Goal: Task Accomplishment & Management: Use online tool/utility

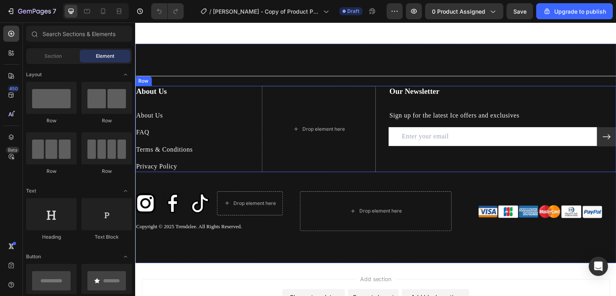
scroll to position [1844, 0]
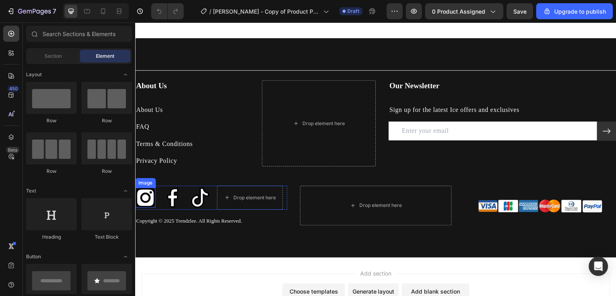
click at [143, 188] on img at bounding box center [145, 198] width 20 height 20
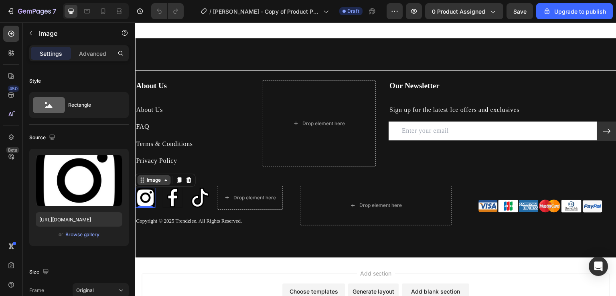
click at [149, 182] on div "Image" at bounding box center [153, 180] width 33 height 10
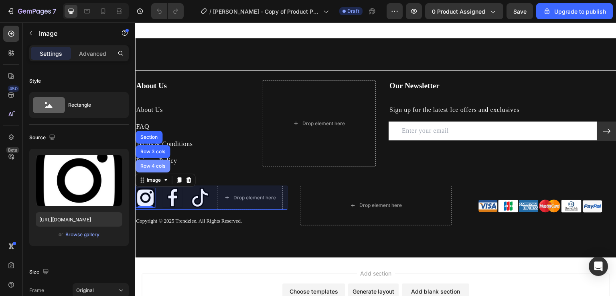
click at [152, 168] on div "Row 4 cols" at bounding box center [152, 166] width 34 height 13
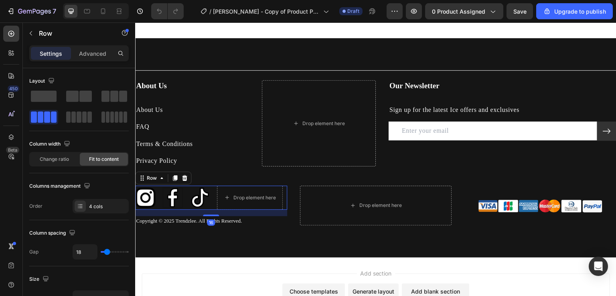
click at [94, 60] on div "Settings Advanced" at bounding box center [78, 53] width 99 height 16
click at [94, 58] on div "Advanced" at bounding box center [93, 53] width 40 height 13
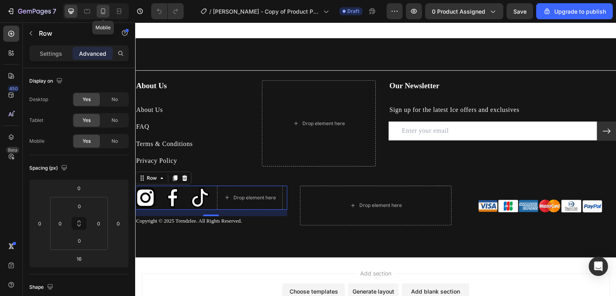
click at [101, 12] on icon at bounding box center [103, 11] width 8 height 8
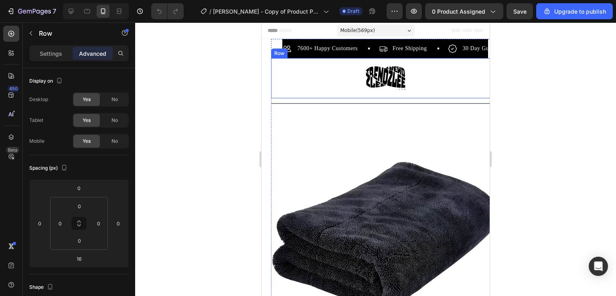
click at [285, 69] on div "Image Row" at bounding box center [385, 78] width 228 height 40
click at [277, 40] on div "7600+ Happy Customers Item List Free Shipping Item List 30 Day Guarantee Item L…" at bounding box center [385, 48] width 228 height 19
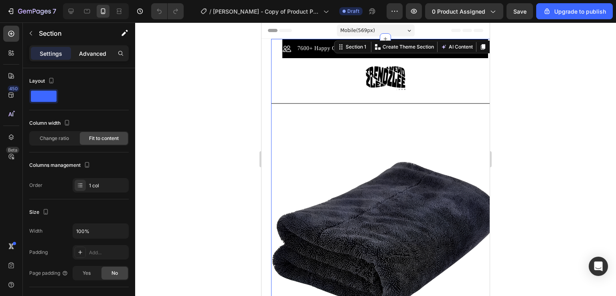
click at [93, 53] on p "Advanced" at bounding box center [92, 53] width 27 height 8
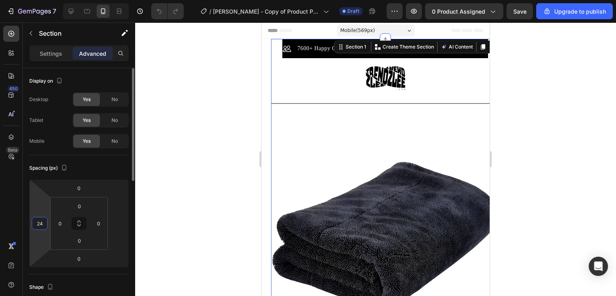
click at [42, 217] on input "24" at bounding box center [40, 223] width 12 height 12
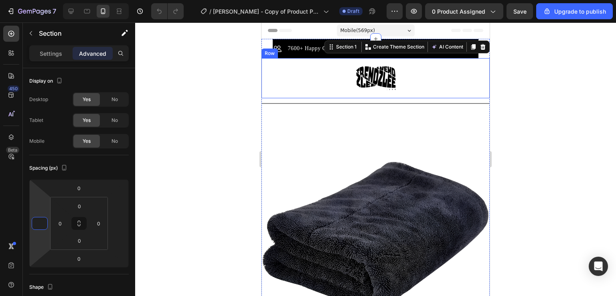
click at [323, 84] on div "Image Row" at bounding box center [375, 78] width 228 height 40
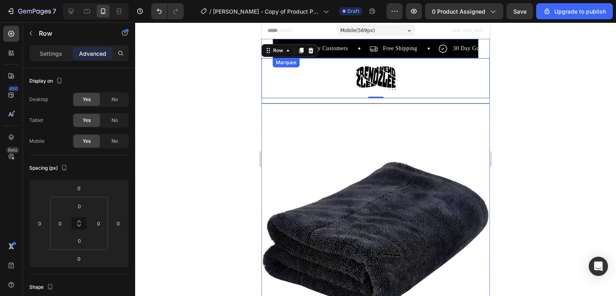
click at [393, 40] on div "7600+ Happy Customers Item List Free Shipping Item List 30 Day Guarantee Item L…" at bounding box center [375, 48] width 205 height 19
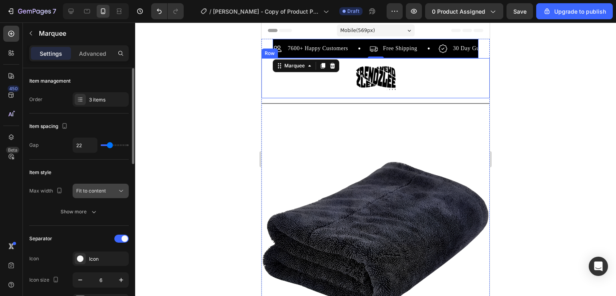
click at [96, 193] on span "Fit to content" at bounding box center [91, 190] width 30 height 7
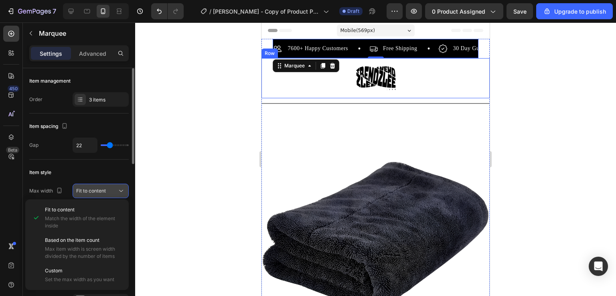
click at [96, 193] on span "Fit to content" at bounding box center [91, 190] width 30 height 7
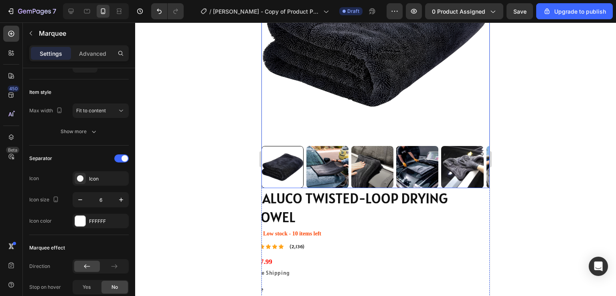
scroll to position [241, 0]
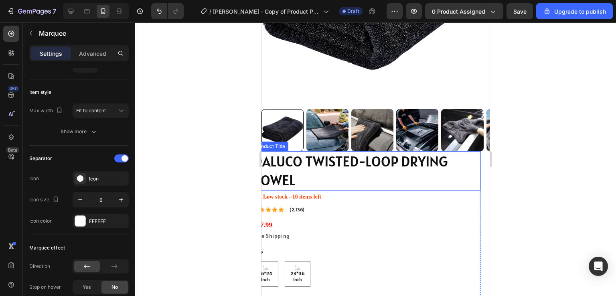
click at [398, 167] on h1 "DALUCO TWISTED-LOOP DRYING TOWEL" at bounding box center [367, 170] width 228 height 39
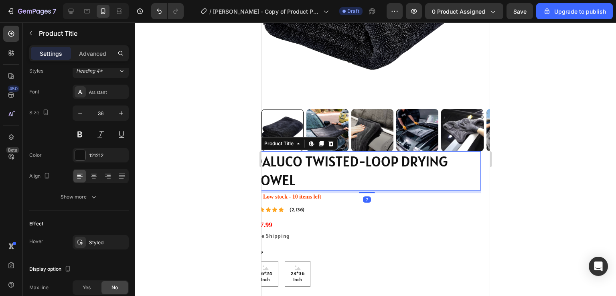
scroll to position [0, 0]
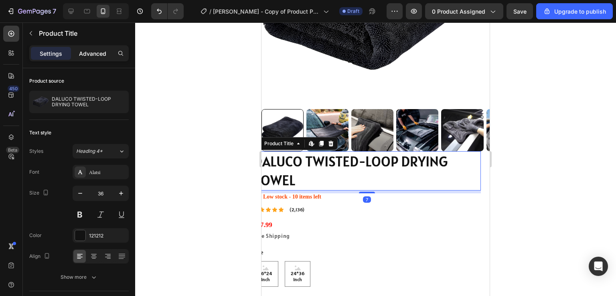
click at [85, 50] on p "Advanced" at bounding box center [92, 53] width 27 height 8
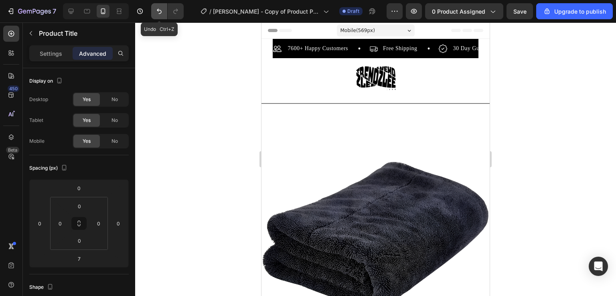
click at [160, 10] on icon "Undo/Redo" at bounding box center [159, 11] width 8 height 8
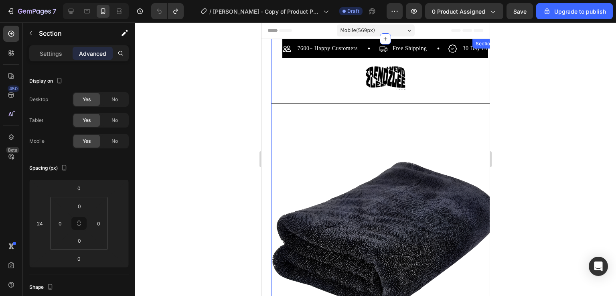
click at [274, 55] on div "7600+ Happy Customers Item List Free Shipping Item List 30 Day Guarantee Item L…" at bounding box center [385, 48] width 228 height 19
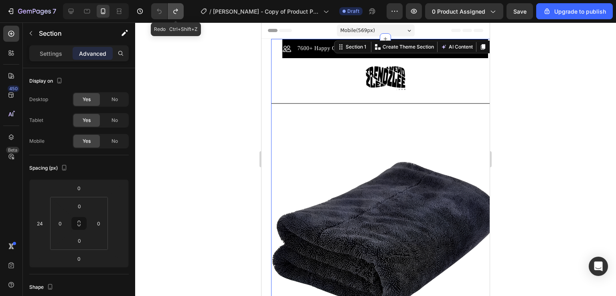
click at [174, 12] on icon "Undo/Redo" at bounding box center [176, 11] width 8 height 8
type input "0"
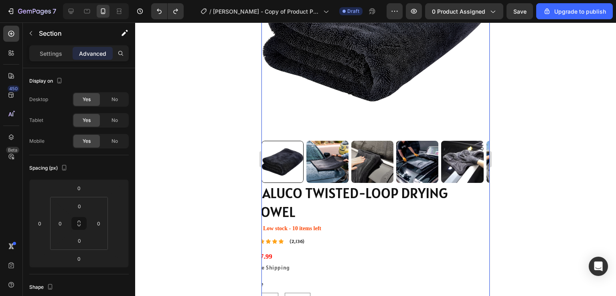
scroll to position [321, 0]
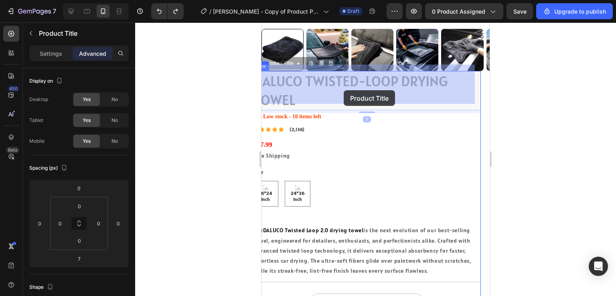
drag, startPoint x: 338, startPoint y: 85, endPoint x: 344, endPoint y: 90, distance: 7.1
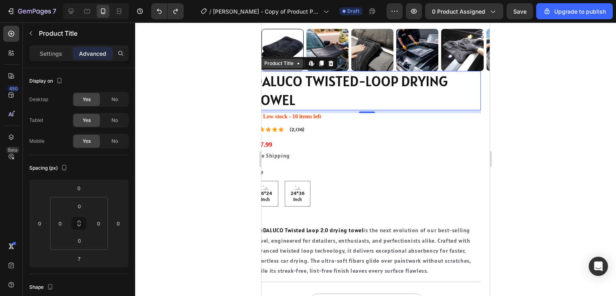
click at [288, 60] on div "Product Title" at bounding box center [279, 63] width 32 height 7
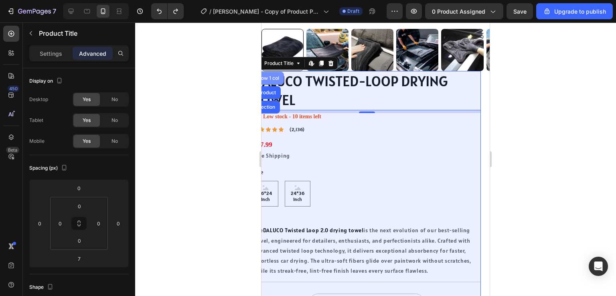
click at [276, 72] on div "Row 1 col" at bounding box center [268, 78] width 31 height 13
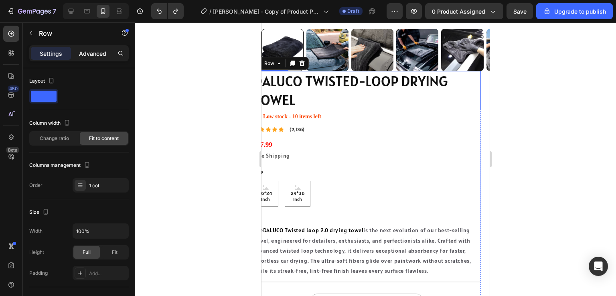
click at [99, 51] on p "Advanced" at bounding box center [92, 53] width 27 height 8
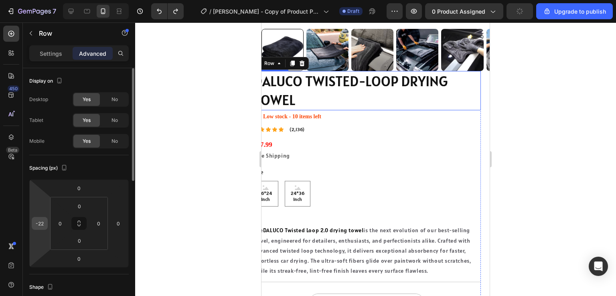
click at [41, 217] on input "-22" at bounding box center [40, 223] width 12 height 12
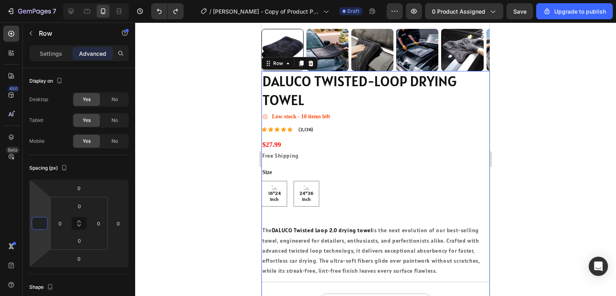
click at [341, 117] on div "DALUCO TWISTED-LOOP DRYING TOWEL Product Title Icon Low stock - 10 items left S…" at bounding box center [375, 217] width 228 height 292
type input "0"
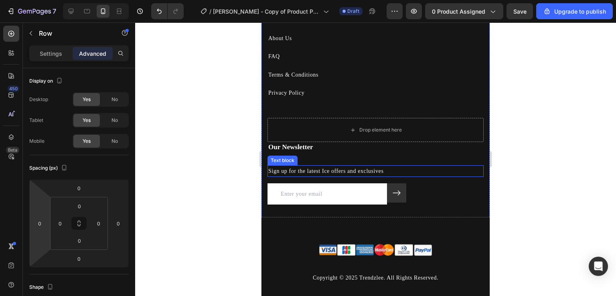
scroll to position [2135, 0]
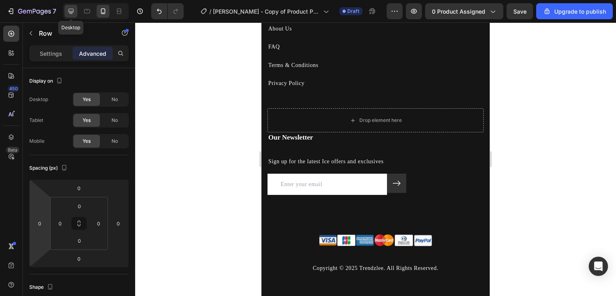
click at [71, 13] on icon at bounding box center [71, 11] width 8 height 8
type input "48"
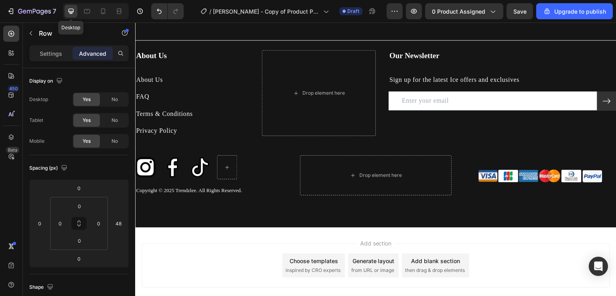
scroll to position [2162, 0]
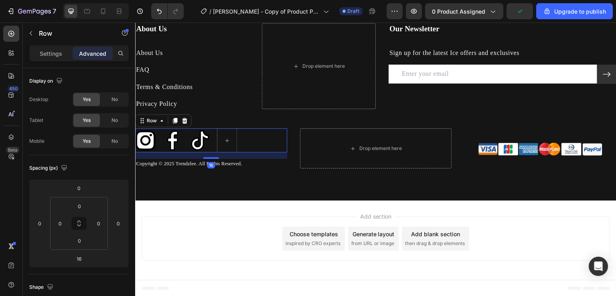
click at [249, 138] on div "Image Image Image Row 16" at bounding box center [211, 140] width 152 height 24
click at [200, 140] on img at bounding box center [200, 140] width 20 height 20
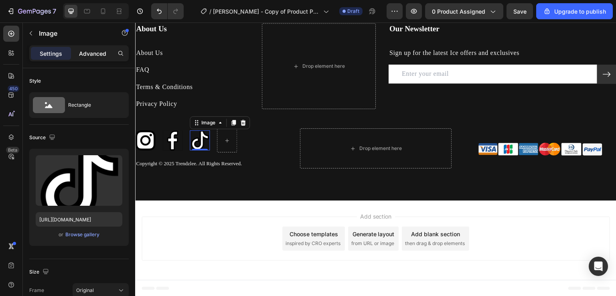
click at [98, 55] on p "Advanced" at bounding box center [92, 53] width 27 height 8
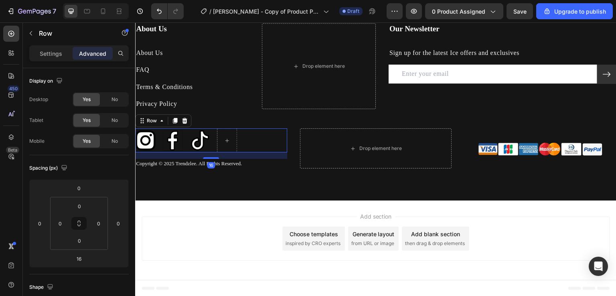
click at [262, 147] on div "Image Image Image Row 16" at bounding box center [211, 140] width 152 height 24
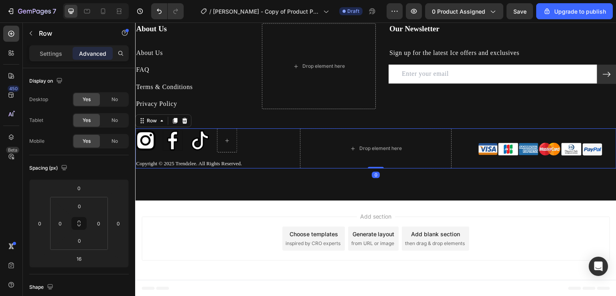
click at [291, 146] on div "Image Image Image Row Copyright © 2025 Trendzlee. All Rights Reserved. Text blo…" at bounding box center [375, 148] width 481 height 40
click at [85, 141] on span "Yes" at bounding box center [87, 140] width 8 height 7
click at [107, 11] on icon at bounding box center [103, 11] width 8 height 8
type input "15"
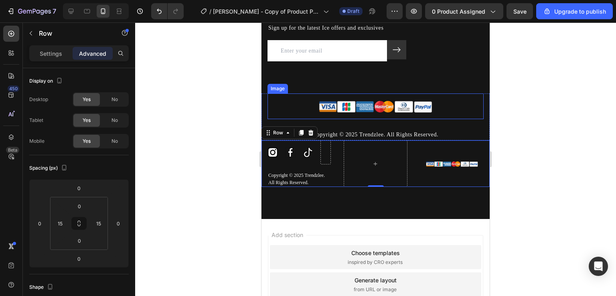
scroll to position [2262, 0]
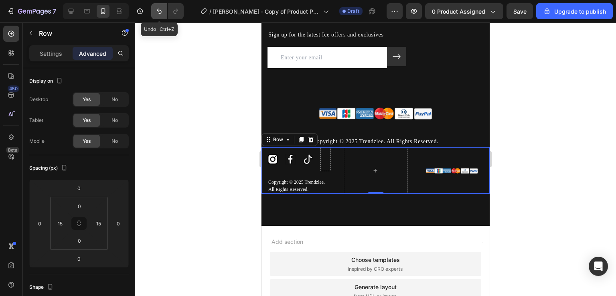
click at [159, 13] on icon "Undo/Redo" at bounding box center [159, 11] width 8 height 8
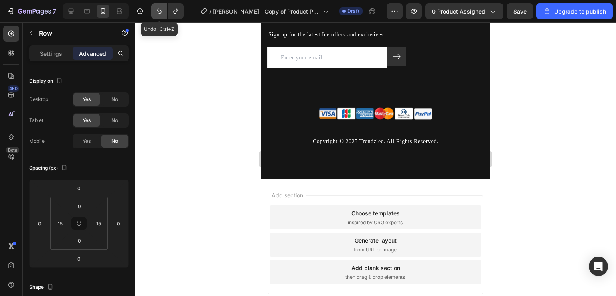
click at [159, 13] on icon "Undo/Redo" at bounding box center [159, 11] width 8 height 8
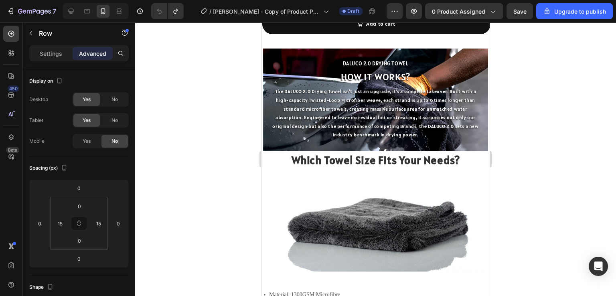
scroll to position [0, 0]
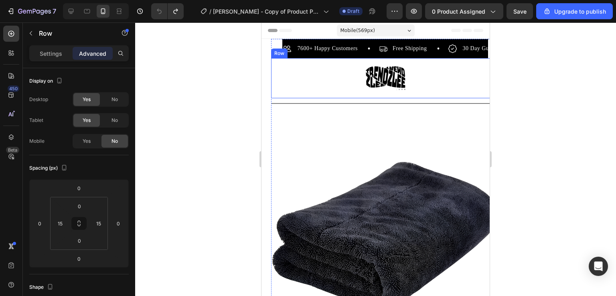
click at [288, 66] on div "Image Row" at bounding box center [385, 78] width 228 height 40
click at [287, 51] on div "Row" at bounding box center [287, 50] width 13 height 7
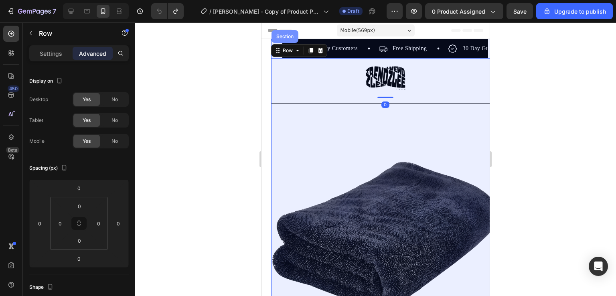
click at [287, 36] on div "Section" at bounding box center [285, 36] width 20 height 5
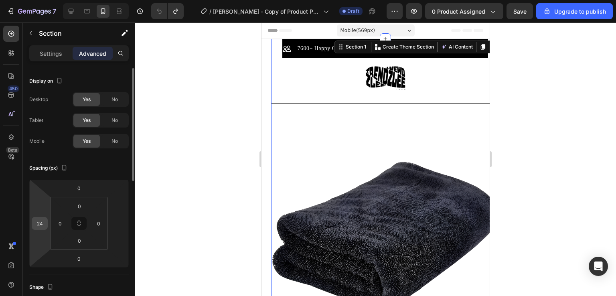
click at [41, 222] on input "24" at bounding box center [40, 223] width 12 height 12
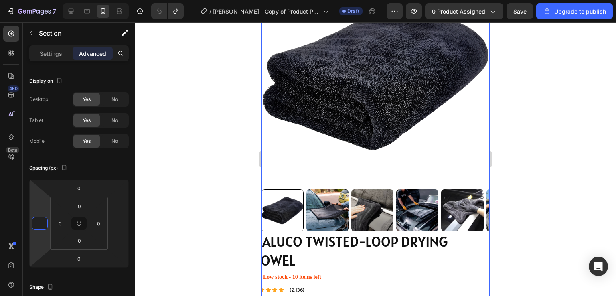
scroll to position [241, 0]
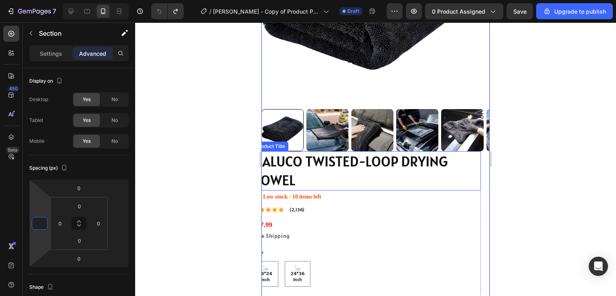
click at [311, 160] on h1 "DALUCO TWISTED-LOOP DRYING TOWEL" at bounding box center [367, 170] width 228 height 39
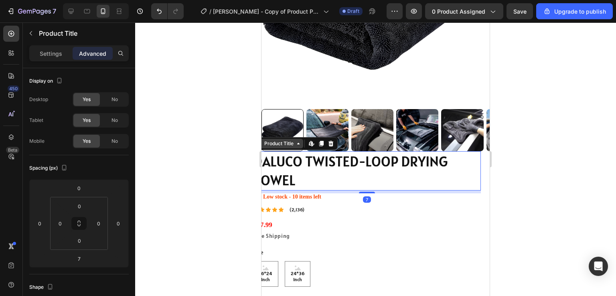
click at [287, 140] on div "Product Title" at bounding box center [279, 143] width 32 height 7
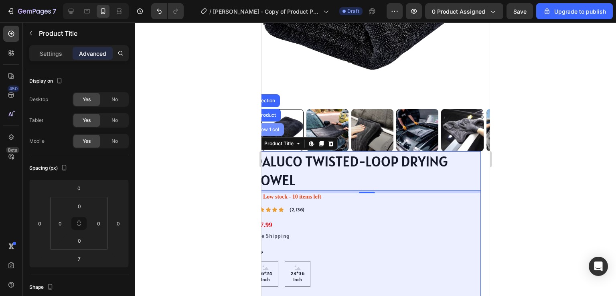
click at [267, 125] on div "Row 1 col" at bounding box center [268, 129] width 31 height 13
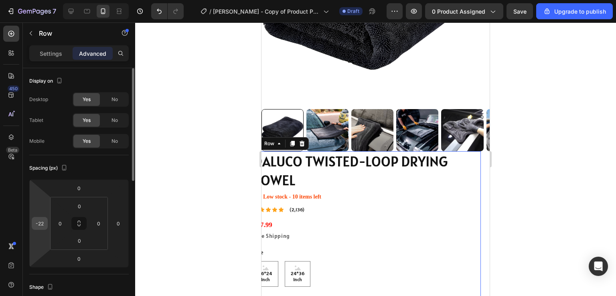
click at [44, 219] on input "-22" at bounding box center [40, 223] width 12 height 12
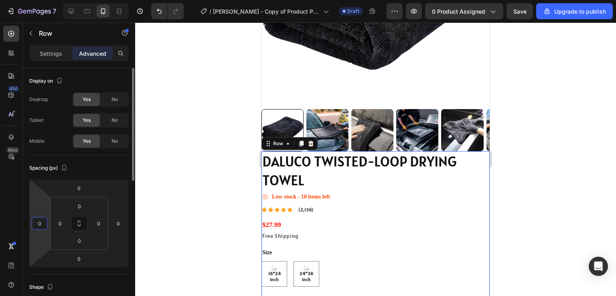
type input "0"
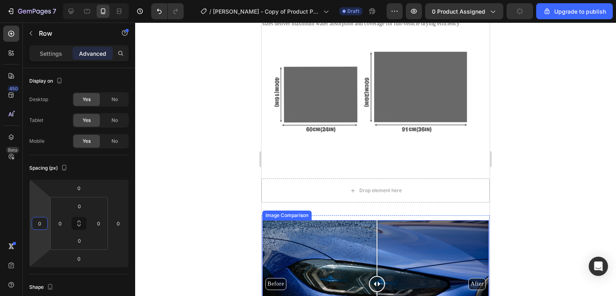
scroll to position [1122, 0]
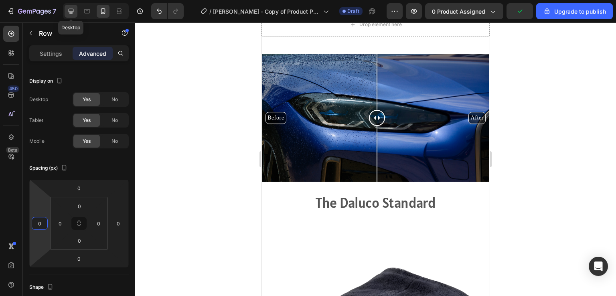
click at [77, 12] on div at bounding box center [71, 11] width 13 height 13
type input "48"
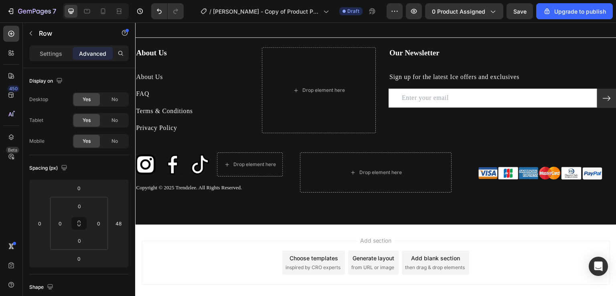
scroll to position [2097, 0]
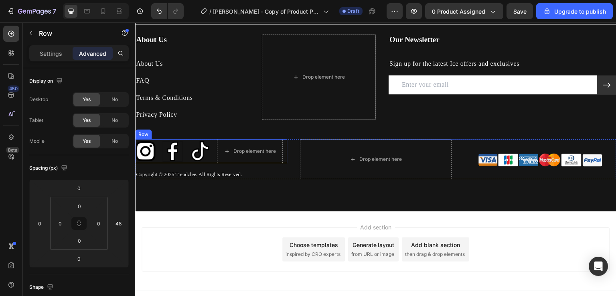
click at [161, 150] on div "Image Image Image Drop element here Row" at bounding box center [211, 151] width 152 height 24
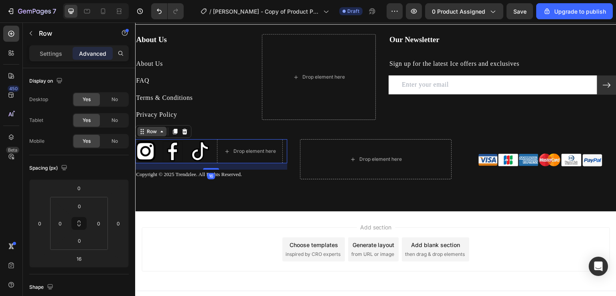
click at [149, 131] on div "Row" at bounding box center [151, 131] width 13 height 7
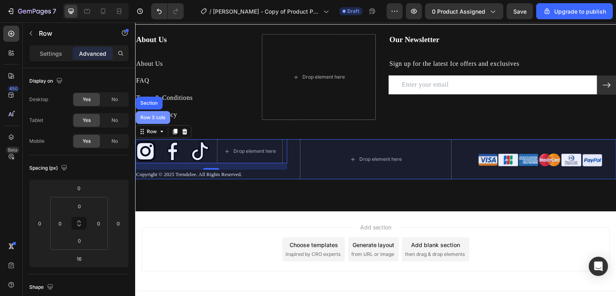
click at [153, 122] on div "Row 3 cols" at bounding box center [152, 117] width 34 height 13
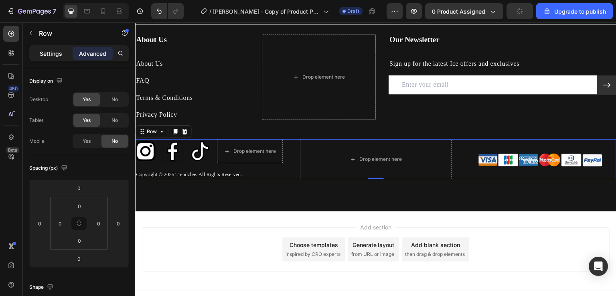
click at [49, 55] on p "Settings" at bounding box center [51, 53] width 22 height 8
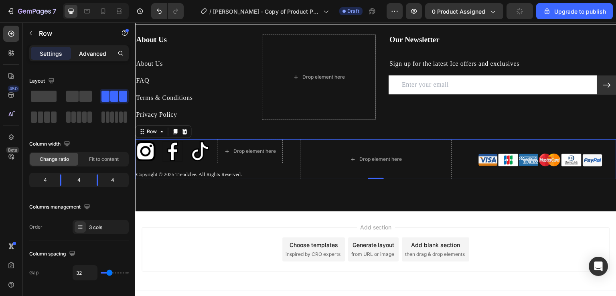
click at [100, 55] on p "Advanced" at bounding box center [92, 53] width 27 height 8
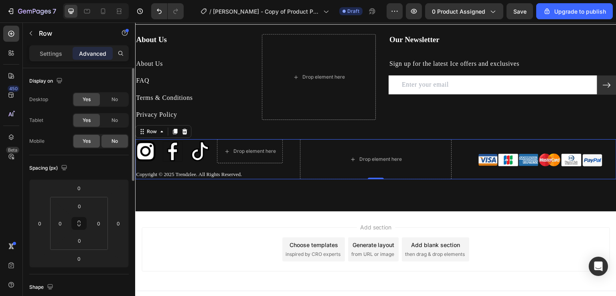
click at [84, 143] on span "Yes" at bounding box center [87, 140] width 8 height 7
click at [106, 10] on icon at bounding box center [103, 11] width 8 height 8
type input "15"
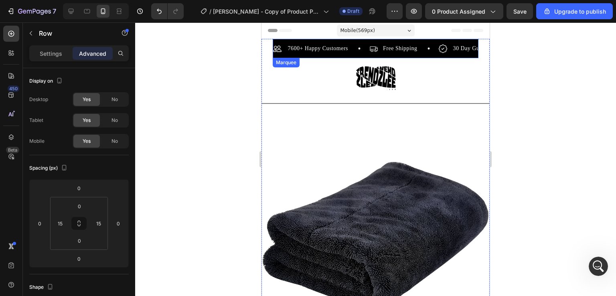
click at [283, 39] on div "7600+ Happy Customers Item List Free Shipping Item List 30 Day Guarantee Item L…" at bounding box center [375, 48] width 205 height 19
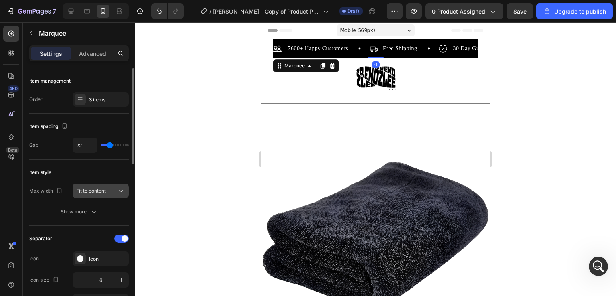
click at [93, 188] on span "Fit to content" at bounding box center [91, 191] width 30 height 6
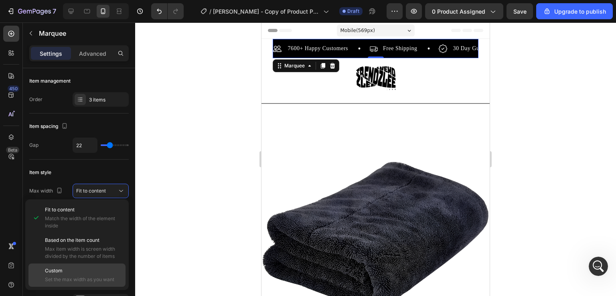
click at [93, 268] on p "Custom" at bounding box center [83, 270] width 77 height 7
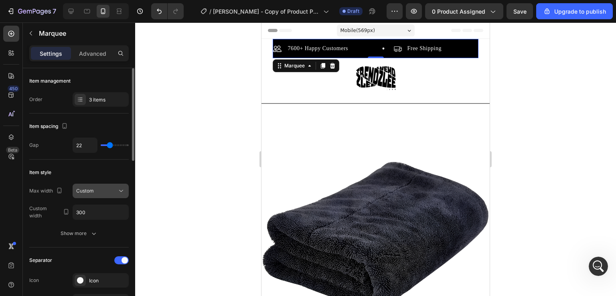
click at [93, 188] on span "Custom" at bounding box center [85, 191] width 18 height 6
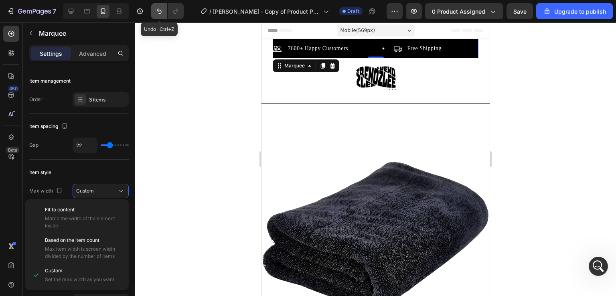
click at [155, 10] on icon "Undo/Redo" at bounding box center [159, 11] width 8 height 8
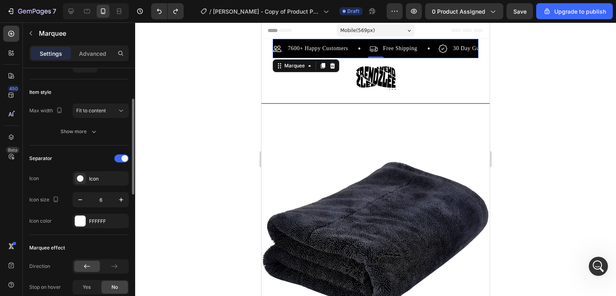
scroll to position [160, 0]
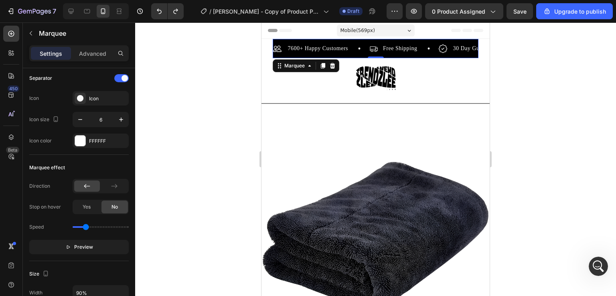
click at [294, 40] on div "7600+ Happy Customers Item List Free Shipping Item List 30 Day Guarantee Item L…" at bounding box center [375, 48] width 205 height 19
click at [289, 61] on div "Marquee" at bounding box center [295, 66] width 40 height 10
click at [320, 84] on div "Image Row" at bounding box center [375, 78] width 228 height 40
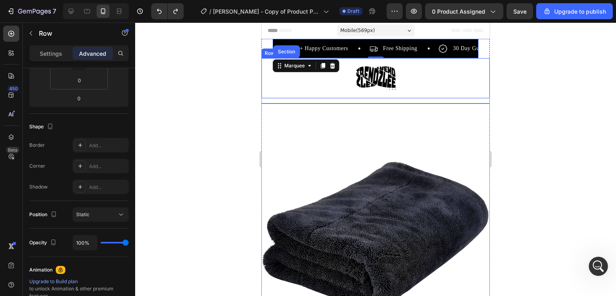
scroll to position [0, 0]
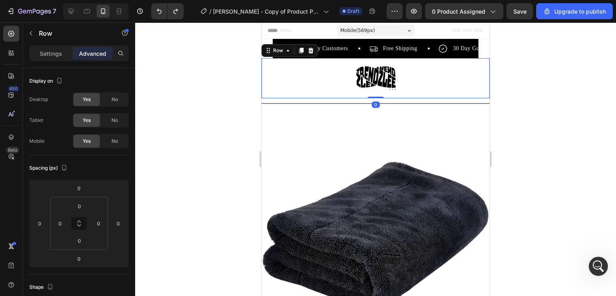
click at [449, 66] on div "Image Row 0" at bounding box center [375, 78] width 228 height 40
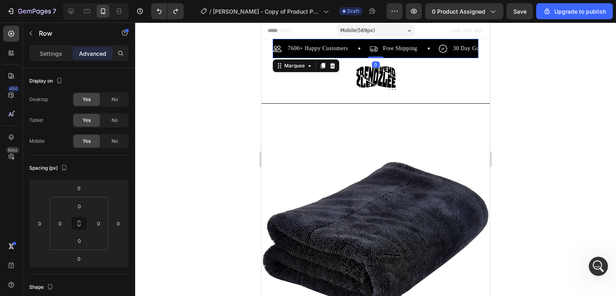
click at [462, 41] on div "7600+ Happy Customers Item List Free Shipping Item List 30 Day Guarantee Item L…" at bounding box center [375, 48] width 205 height 19
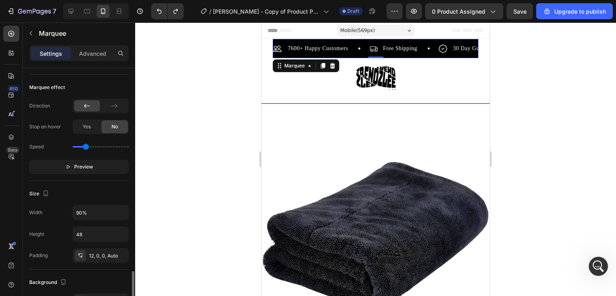
scroll to position [321, 0]
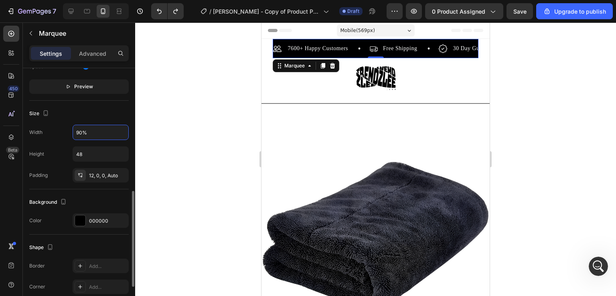
click at [86, 130] on input "90%" at bounding box center [100, 132] width 55 height 14
type input "%"
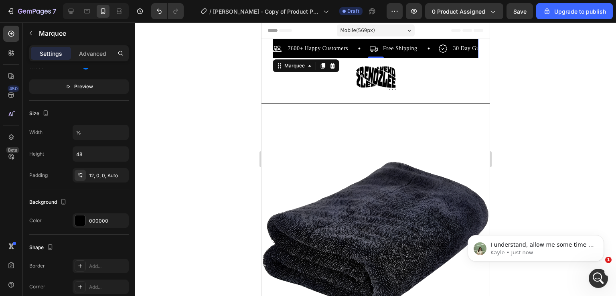
scroll to position [0, 0]
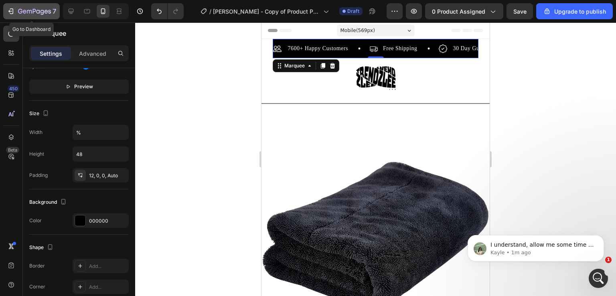
click at [23, 12] on icon "button" at bounding box center [25, 12] width 4 height 4
